Goal: Transaction & Acquisition: Purchase product/service

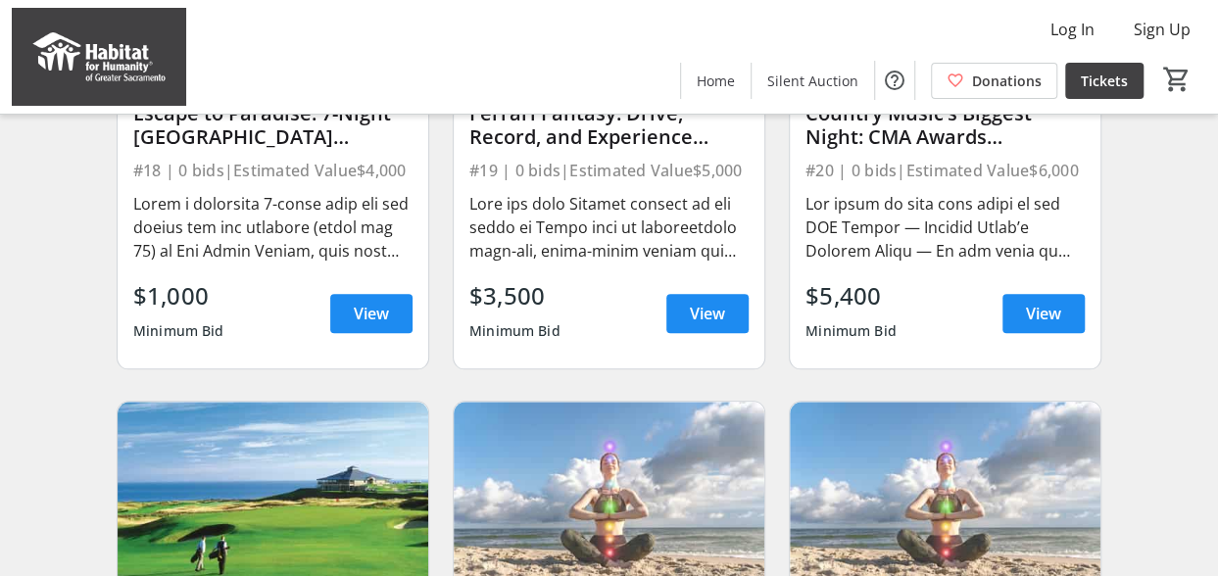
scroll to position [980, 0]
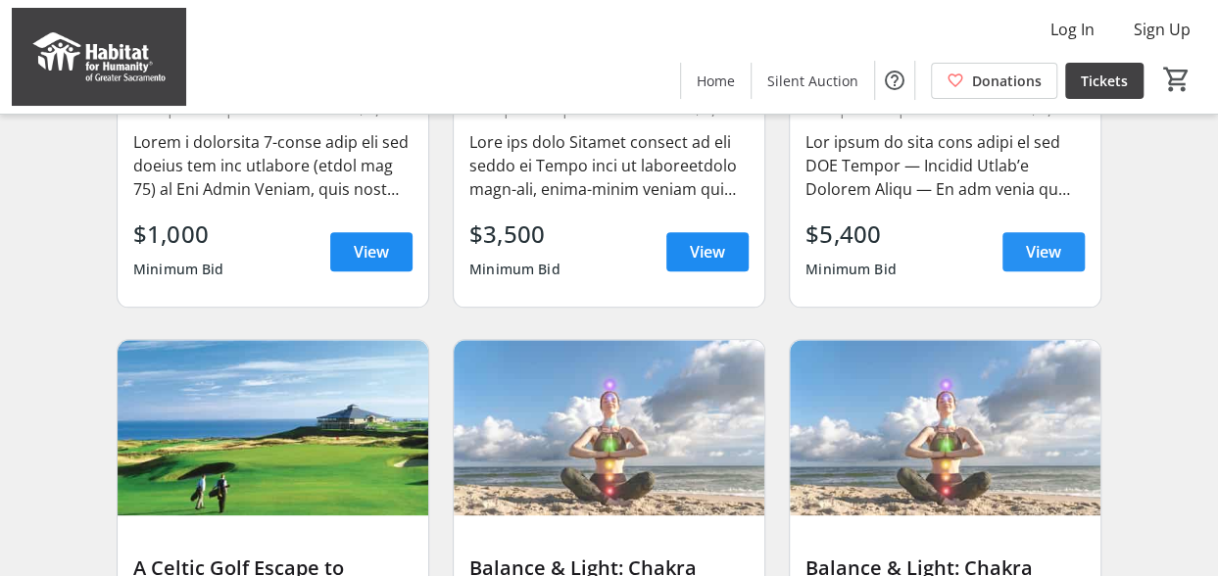
click at [1018, 273] on span at bounding box center [1044, 251] width 82 height 47
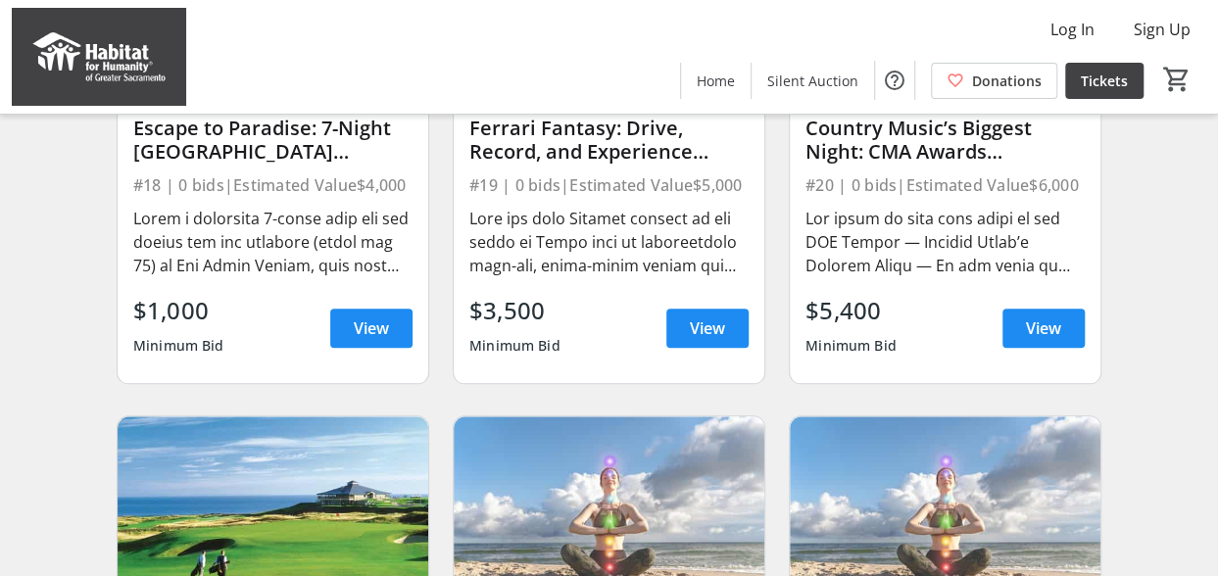
scroll to position [882, 0]
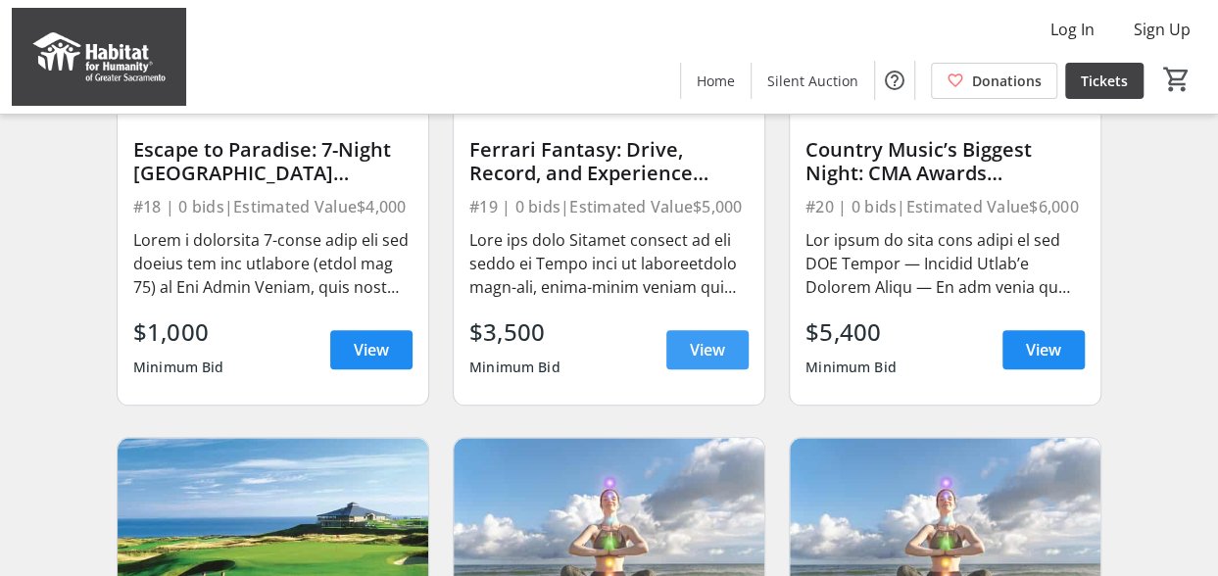
click at [690, 354] on span "View" at bounding box center [707, 350] width 35 height 24
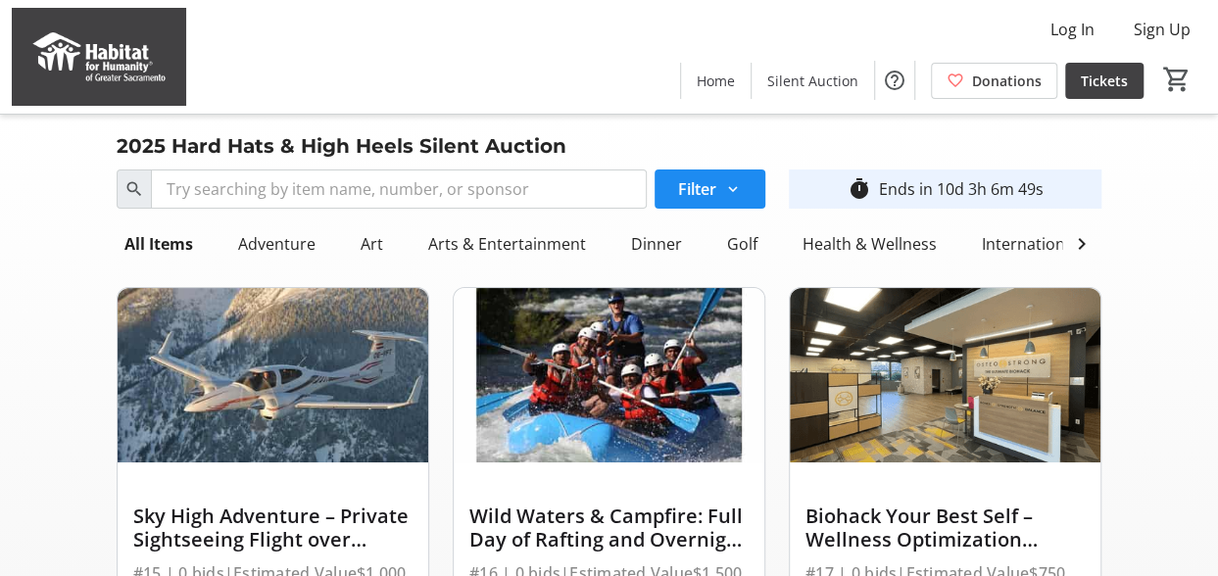
scroll to position [98, 0]
